Goal: Transaction & Acquisition: Download file/media

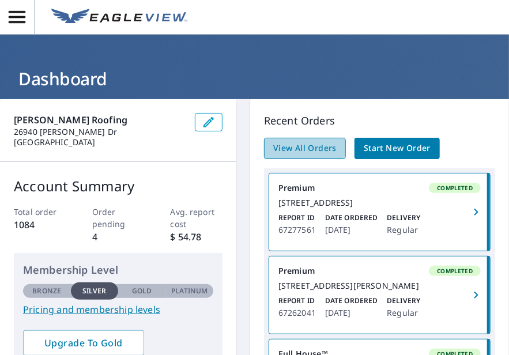
click at [285, 147] on span "View All Orders" at bounding box center [304, 148] width 63 height 14
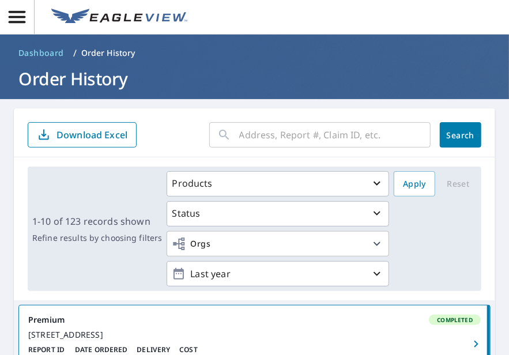
click at [268, 134] on input "text" at bounding box center [334, 135] width 191 height 32
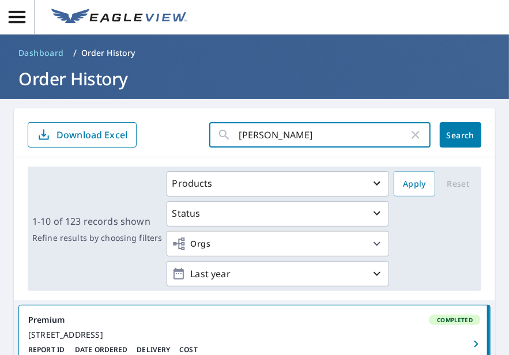
type input "[PERSON_NAME]"
click button "Search" at bounding box center [461, 134] width 42 height 25
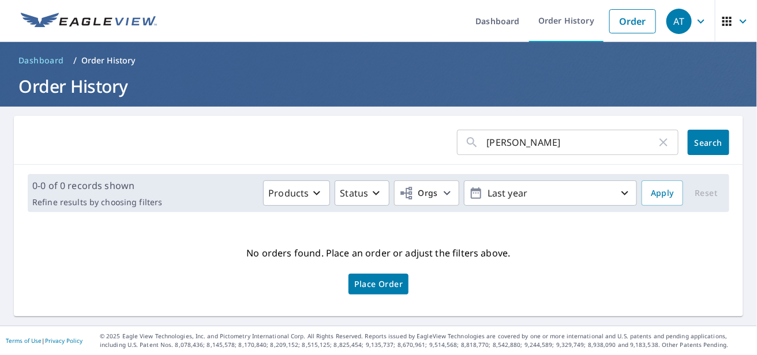
click at [509, 144] on span "Search" at bounding box center [708, 142] width 23 height 11
click at [41, 59] on span "Dashboard" at bounding box center [41, 61] width 46 height 12
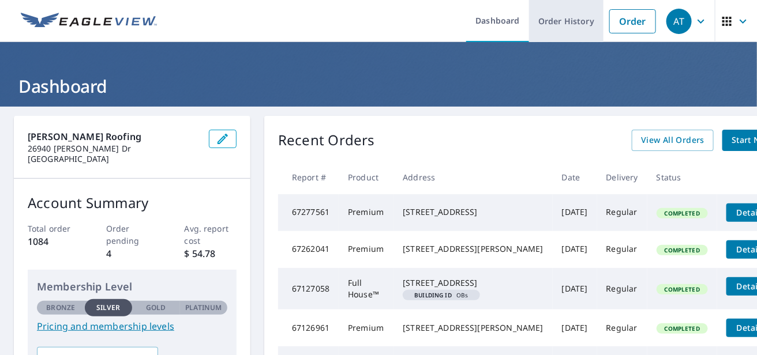
click at [509, 31] on link "Order History" at bounding box center [566, 21] width 74 height 42
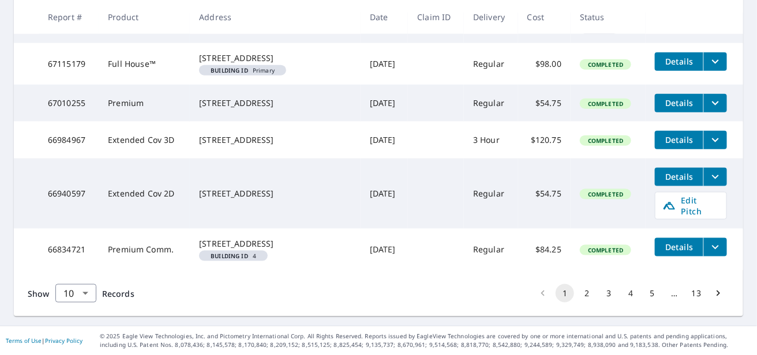
scroll to position [456, 0]
click at [509, 295] on icon "Go to next page" at bounding box center [718, 294] width 12 height 12
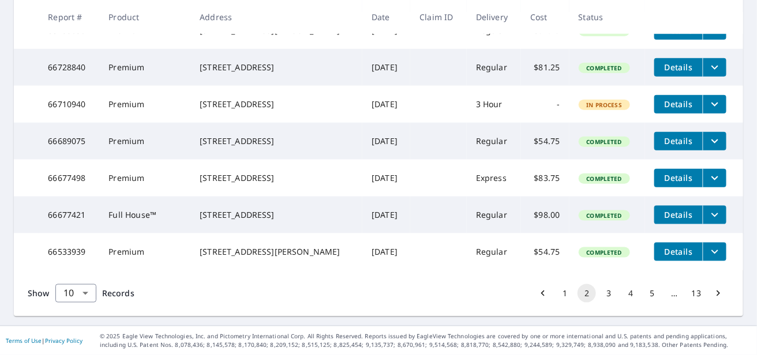
scroll to position [423, 0]
click at [509, 288] on icon "Go to next page" at bounding box center [718, 294] width 12 height 12
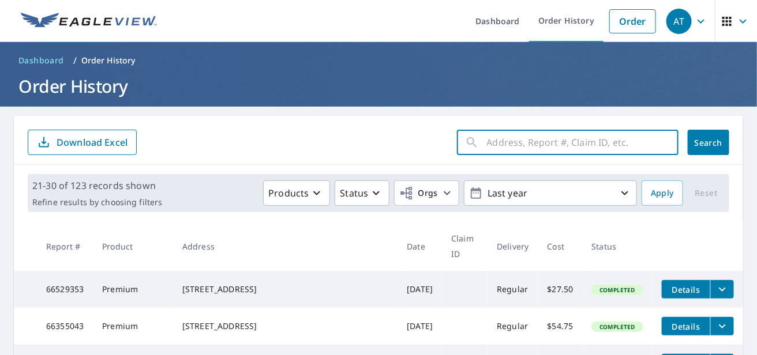
click at [487, 144] on input "text" at bounding box center [582, 142] width 191 height 32
type input "luckenba"
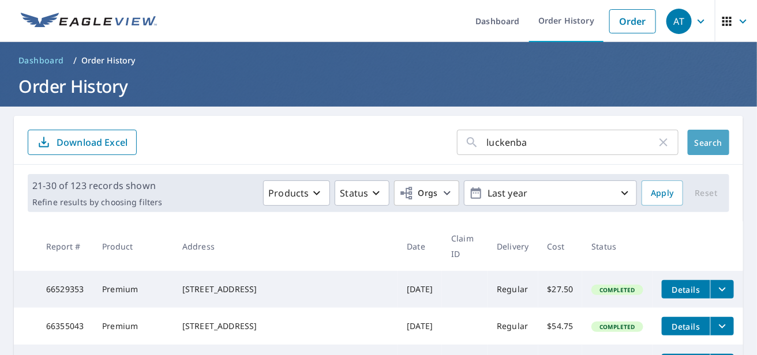
click at [509, 149] on button "Search" at bounding box center [708, 142] width 42 height 25
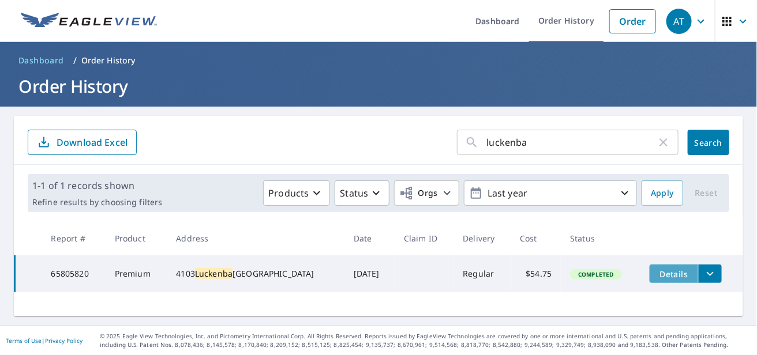
click at [509, 280] on button "Details" at bounding box center [673, 274] width 48 height 18
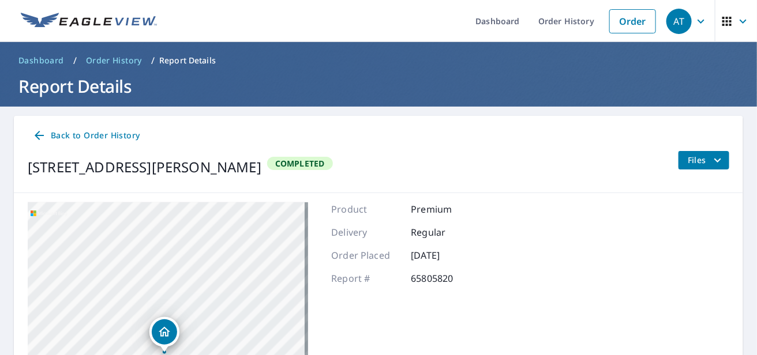
click at [509, 161] on span "Files" at bounding box center [705, 160] width 37 height 14
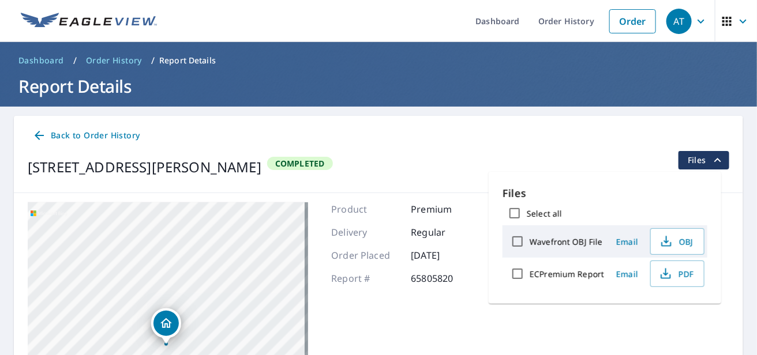
click at [509, 280] on input "ECPremium Report" at bounding box center [517, 274] width 24 height 24
checkbox input "true"
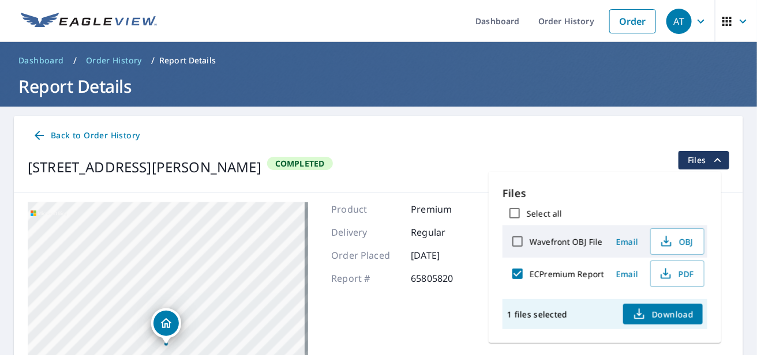
click at [509, 315] on span "Download" at bounding box center [662, 314] width 61 height 14
click at [509, 247] on span "OBJ" at bounding box center [675, 242] width 37 height 14
click at [509, 209] on div "Select all" at bounding box center [604, 213] width 205 height 24
click at [509, 276] on span "PDF" at bounding box center [675, 274] width 37 height 14
